Goal: Check status

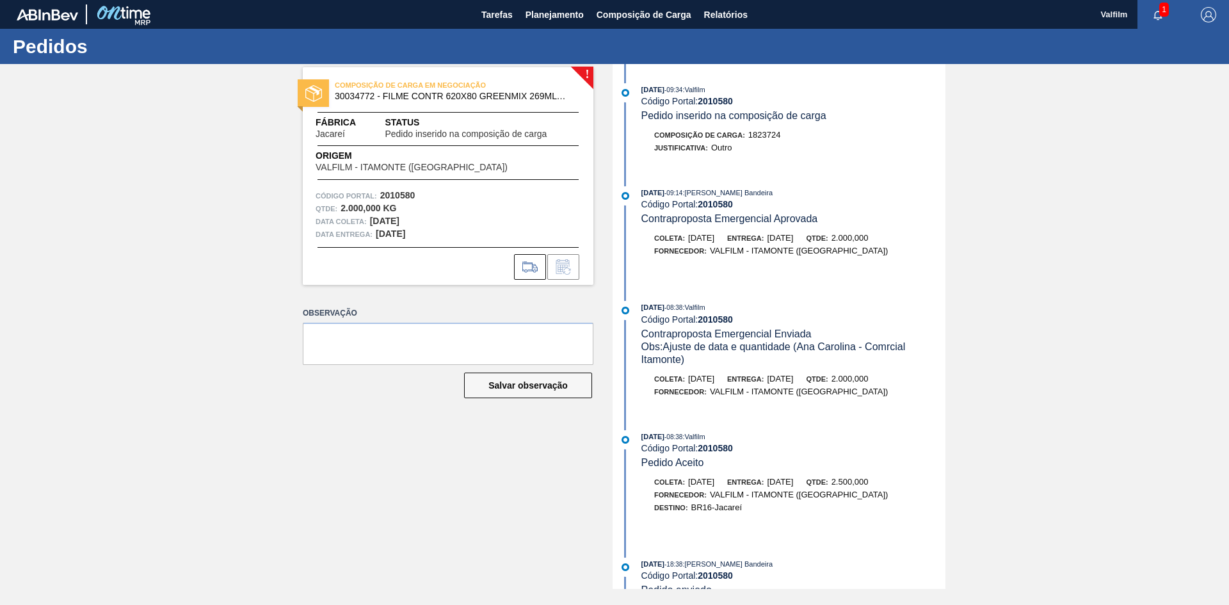
click at [156, 201] on div "! COMPOSIÇÃO DE CARGA EM NEGOCIAÇÃO 30034772 - FILME CONTR 620X80 GREENMIX 269M…" at bounding box center [614, 326] width 1229 height 525
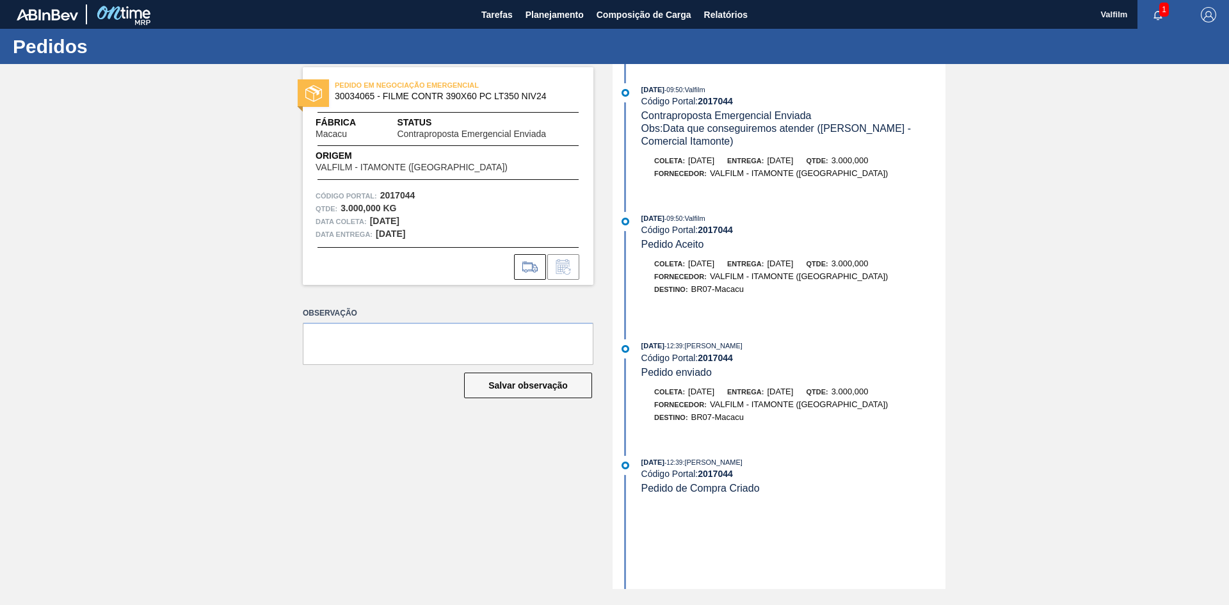
drag, startPoint x: 244, startPoint y: 325, endPoint x: 264, endPoint y: 30, distance: 295.9
click at [247, 319] on div "PEDIDO EM NEGOCIAÇÃO EMERGENCIAL 30034065 - FILME CONTR 390X60 PC LT350 NIV24 F…" at bounding box center [614, 326] width 1229 height 525
